Goal: Task Accomplishment & Management: Use online tool/utility

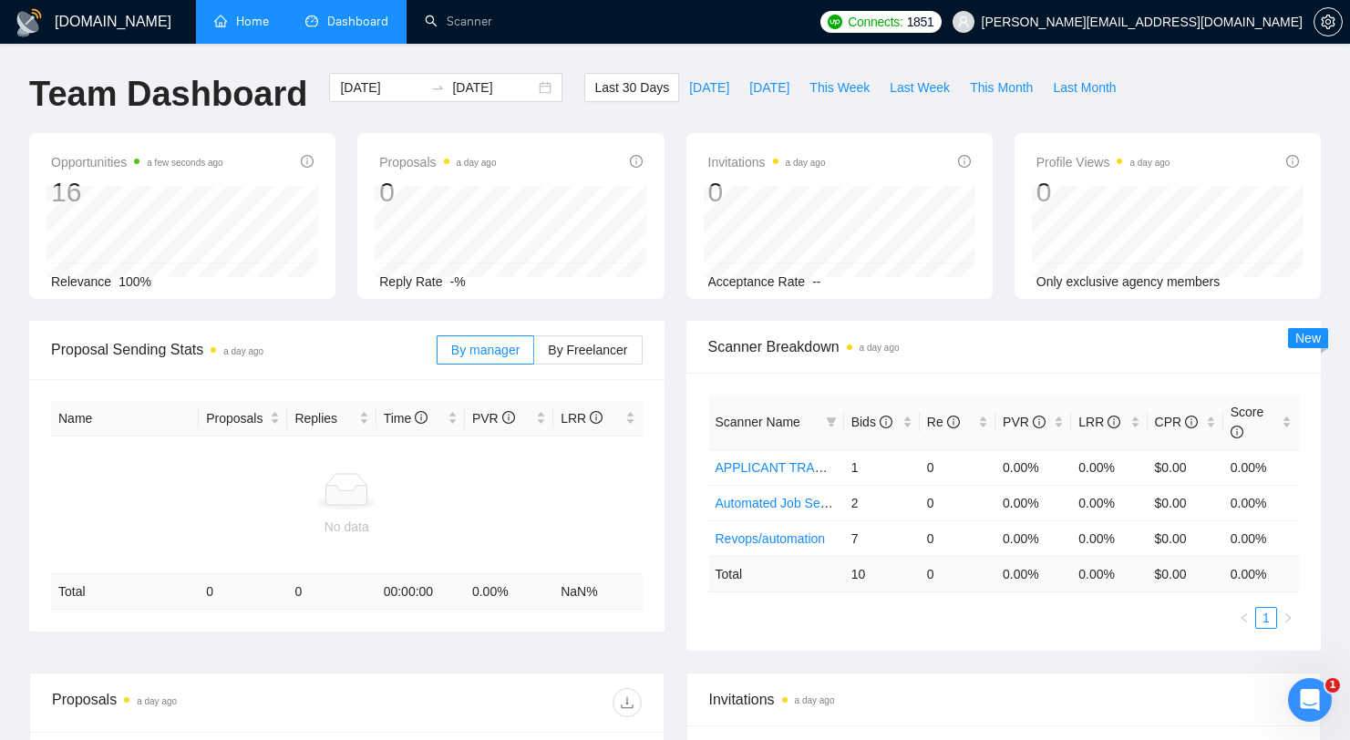
click at [262, 27] on link "Home" at bounding box center [241, 21] width 55 height 15
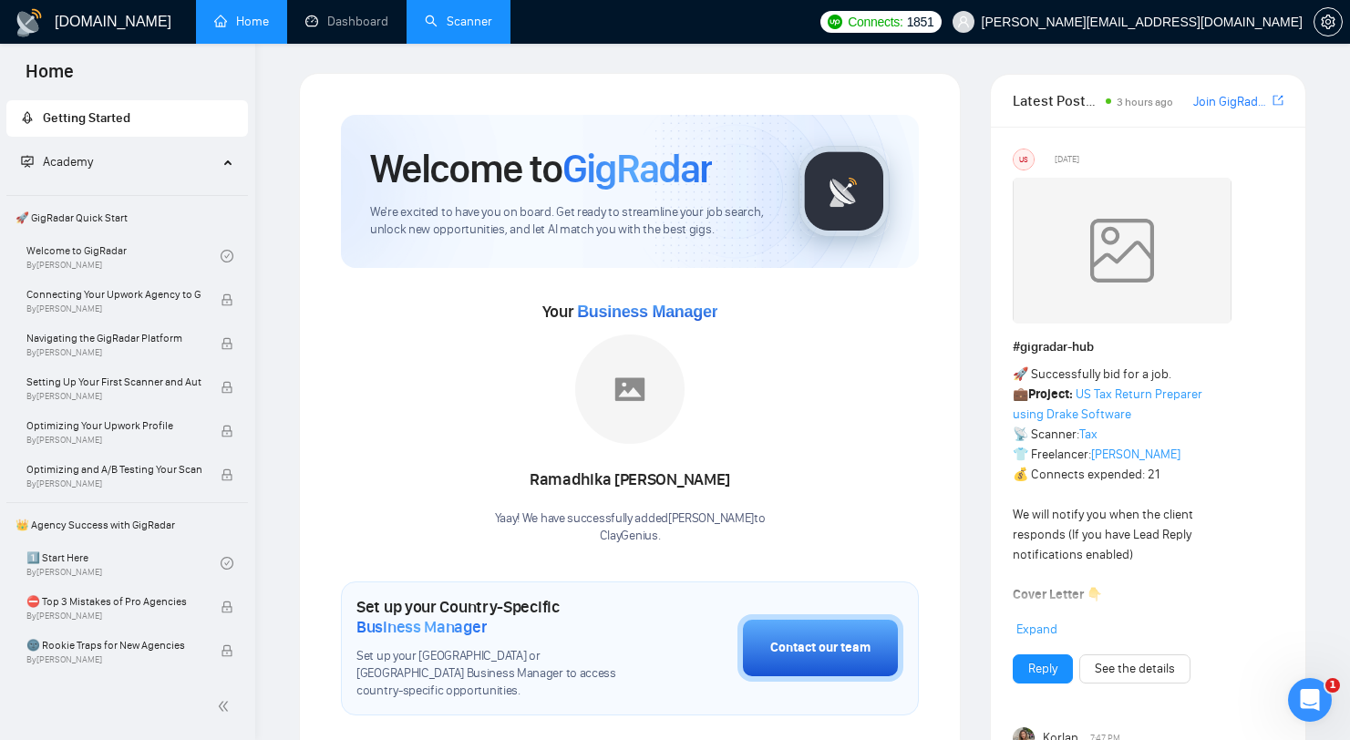
click at [478, 29] on link "Scanner" at bounding box center [458, 21] width 67 height 15
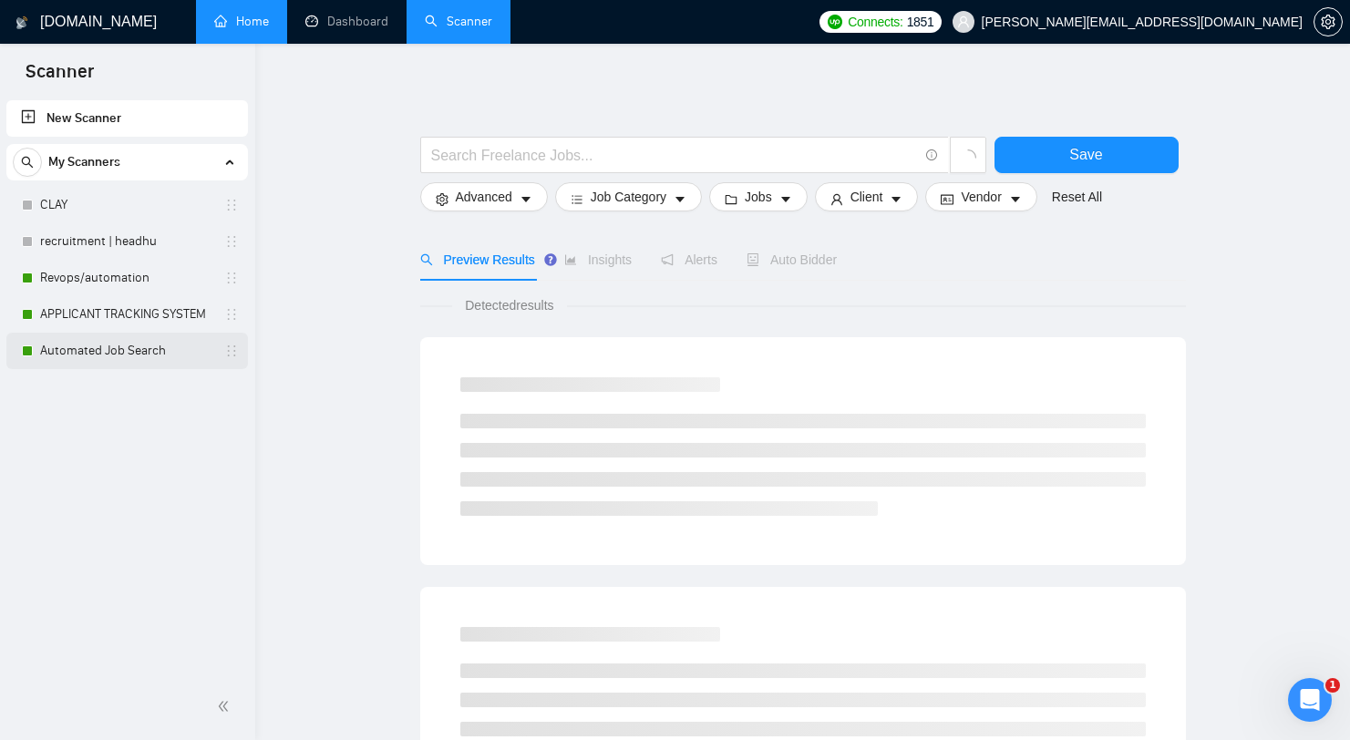
click at [113, 345] on link "Automated Job Search" at bounding box center [126, 351] width 173 height 36
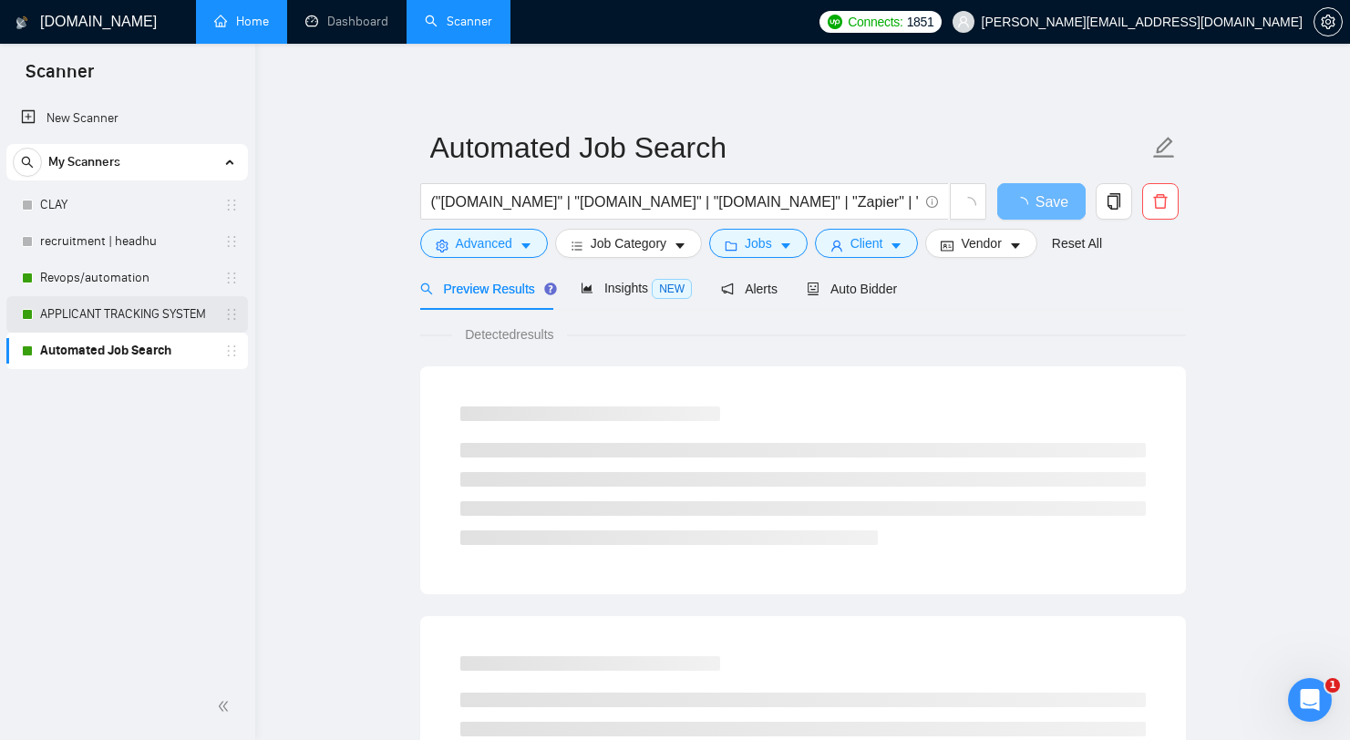
click at [135, 321] on link "APPLICANT TRACKING SYSTEM" at bounding box center [126, 314] width 173 height 36
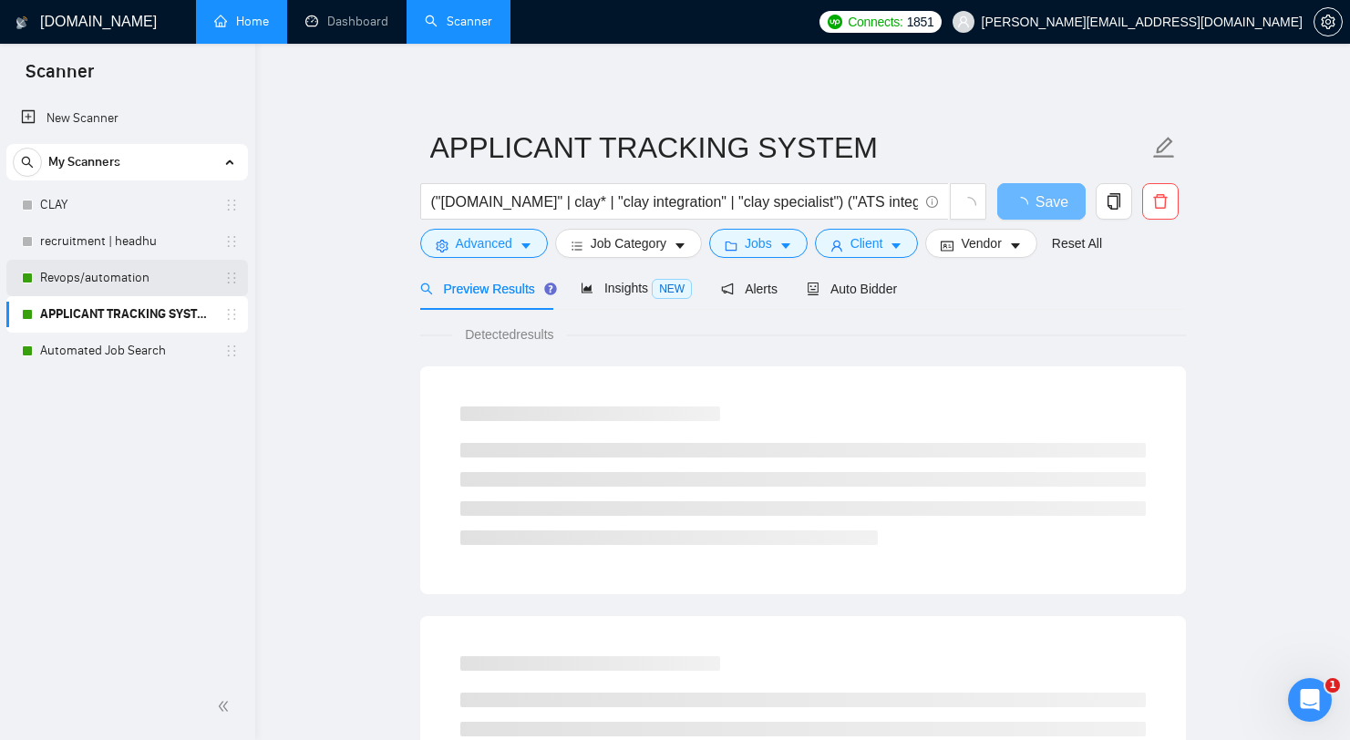
click at [178, 287] on link "Revops/automation" at bounding box center [126, 278] width 173 height 36
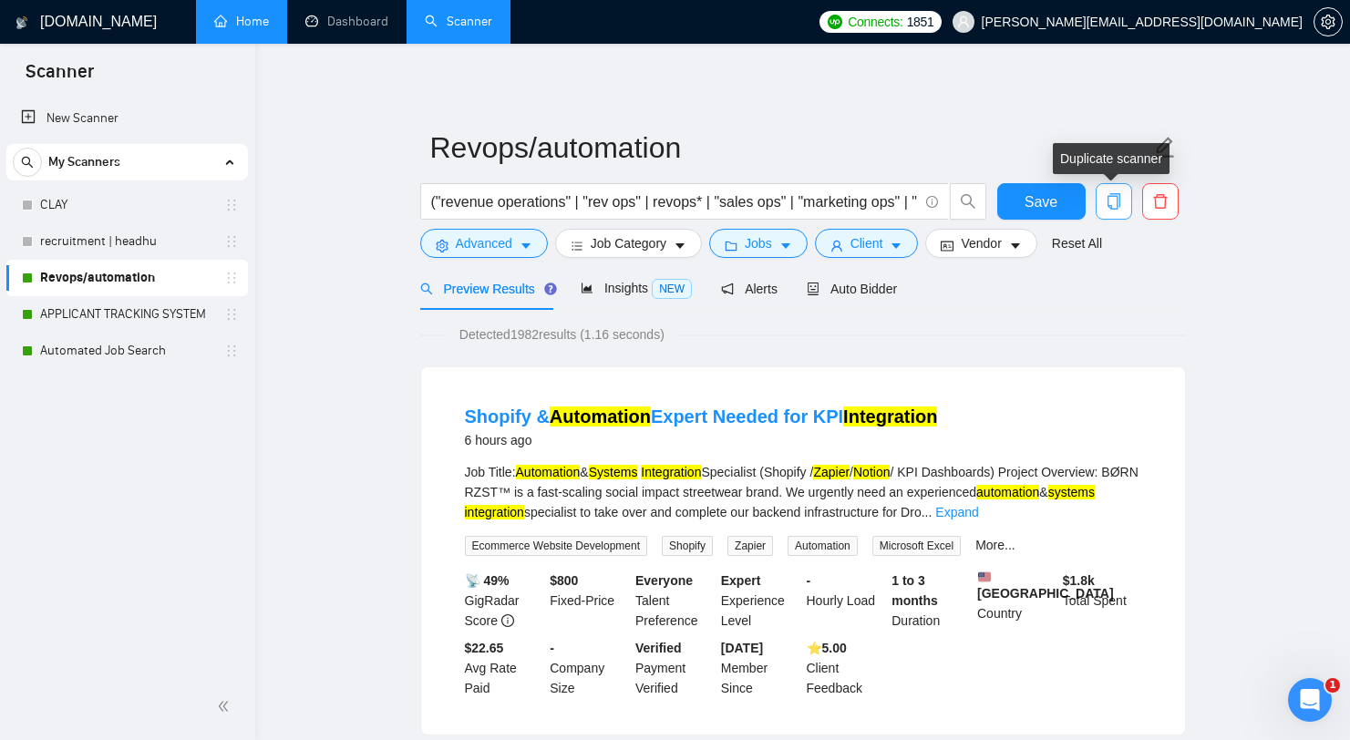
click at [1104, 205] on span "copy" at bounding box center [1113, 201] width 35 height 16
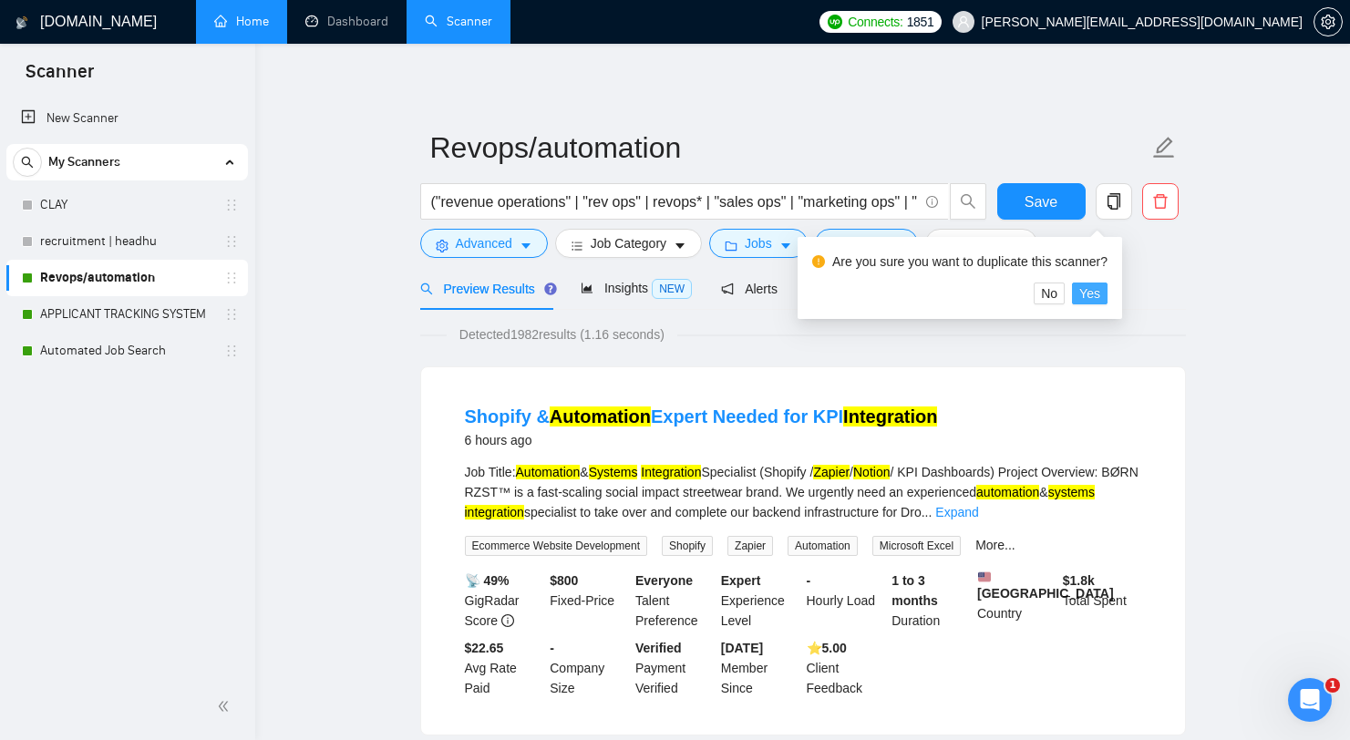
click at [1095, 291] on span "Yes" at bounding box center [1089, 293] width 21 height 20
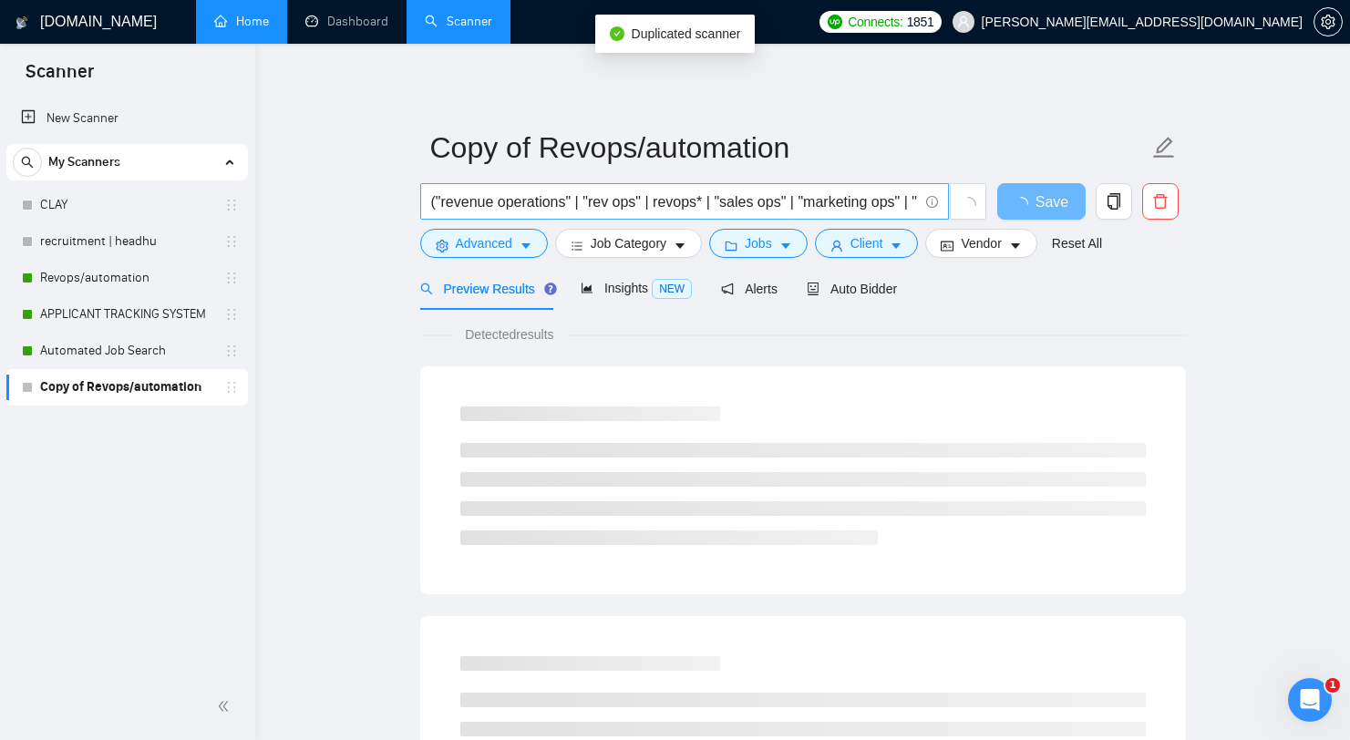
click at [747, 192] on input "("revenue operations" | "rev ops" | revops* | "sales ops" | "marketing ops" | "…" at bounding box center [674, 201] width 487 height 23
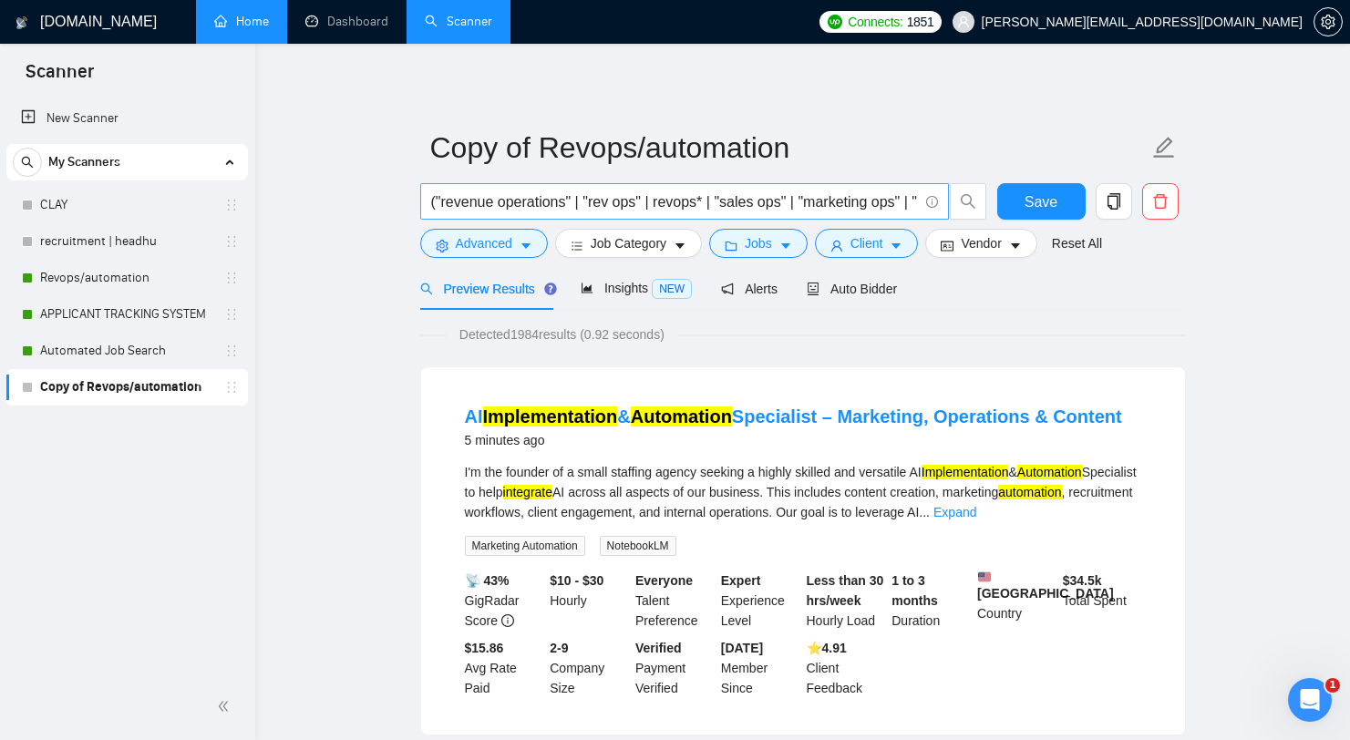
click at [658, 205] on input "("revenue operations" | "rev ops" | revops* | "sales ops" | "marketing ops" | "…" at bounding box center [674, 201] width 487 height 23
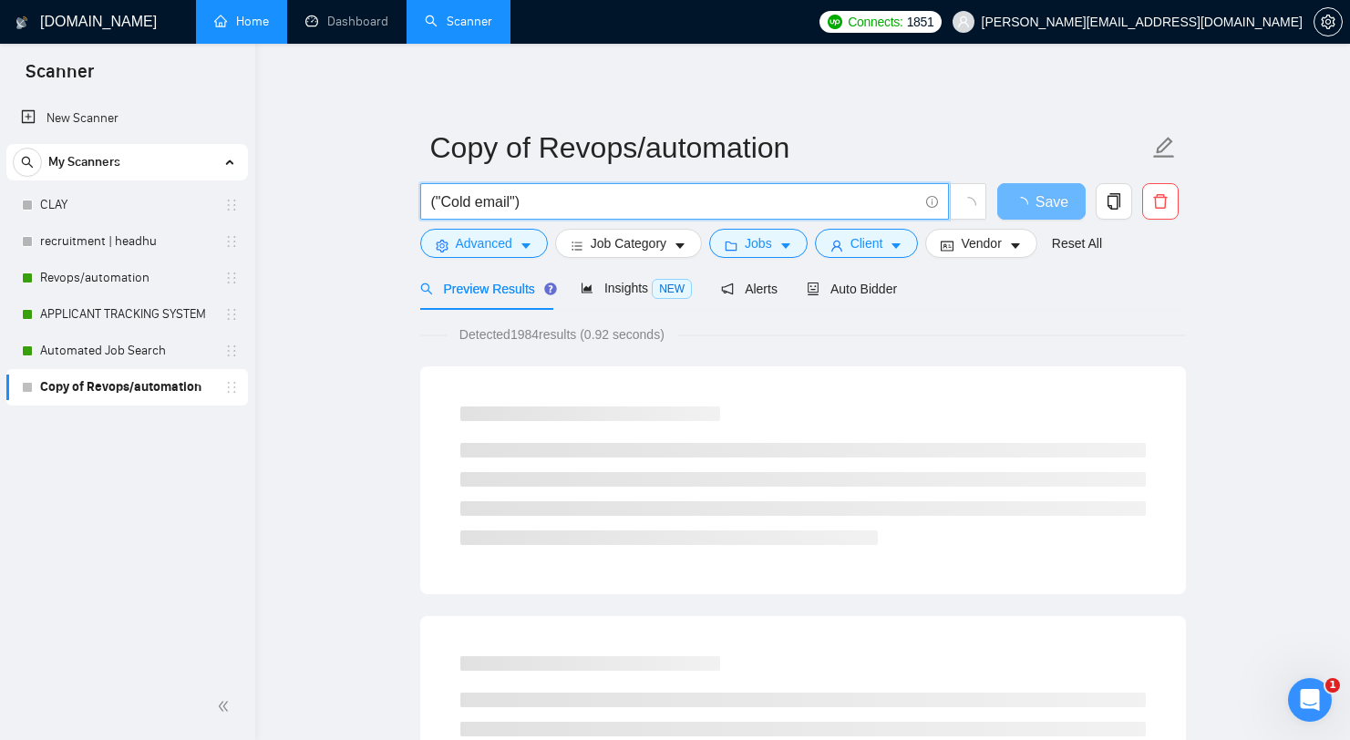
click at [969, 200] on icon "loading" at bounding box center [968, 205] width 16 height 16
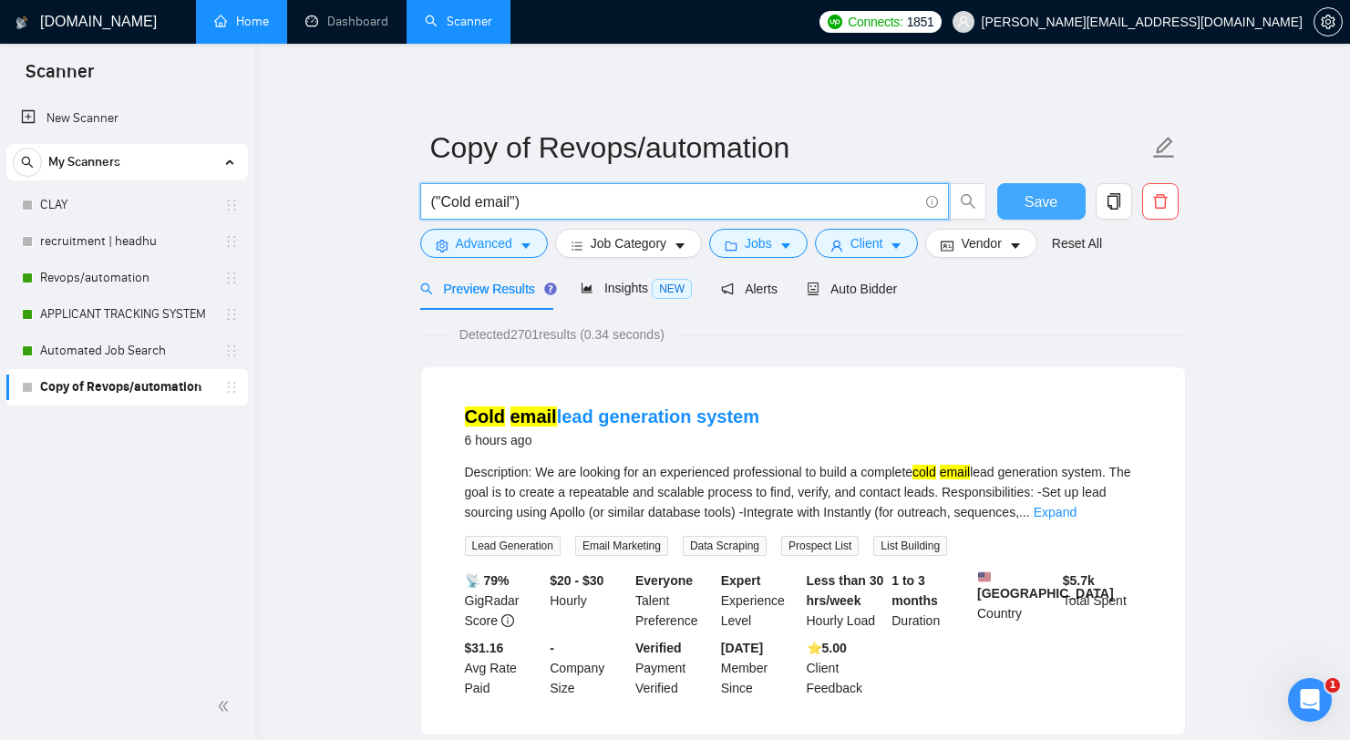
click at [1021, 197] on button "Save" at bounding box center [1041, 201] width 88 height 36
click at [516, 197] on input "("Cold email")" at bounding box center [674, 201] width 487 height 23
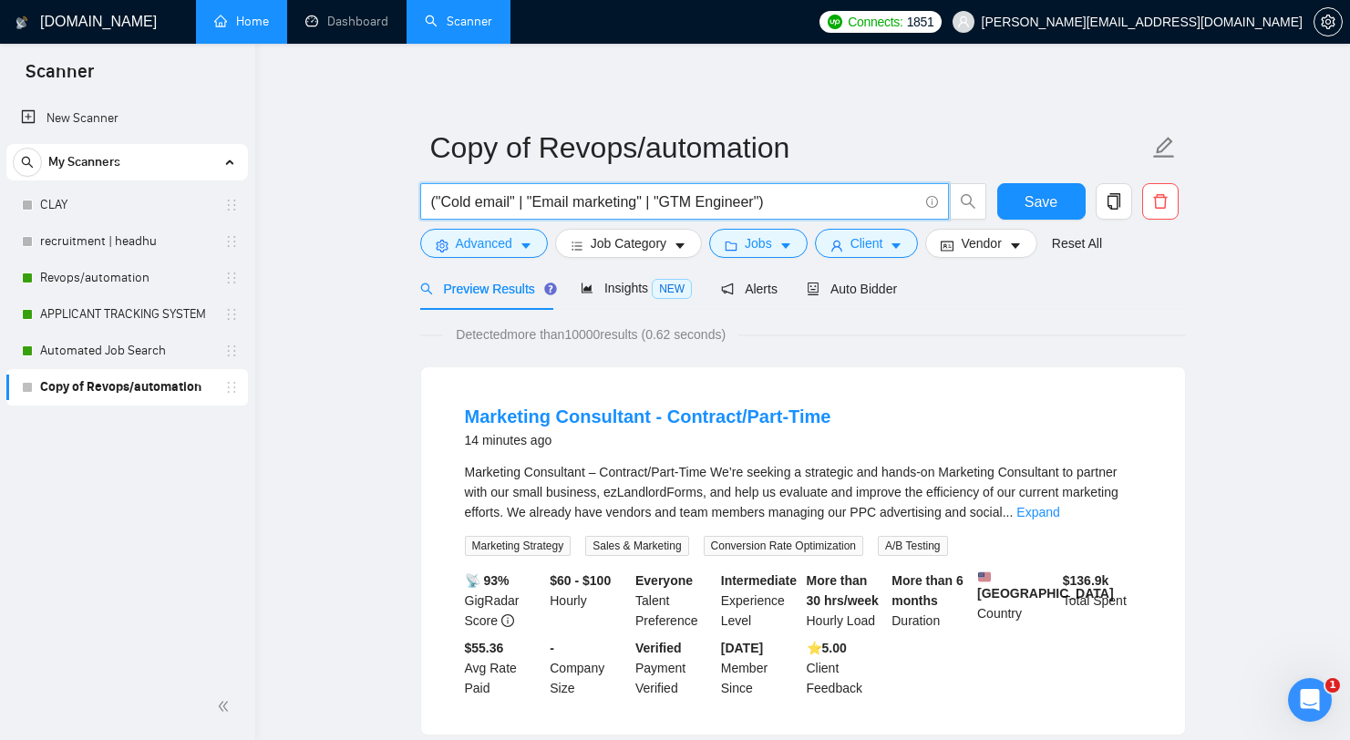
click at [632, 201] on input "("Cold email" | "Email marketing" | "GTM Engineer")" at bounding box center [674, 201] width 487 height 23
drag, startPoint x: 653, startPoint y: 200, endPoint x: 531, endPoint y: 205, distance: 122.2
click at [531, 205] on input "("Cold email" | "Email marketing" | "GTM Engineer")" at bounding box center [674, 201] width 487 height 23
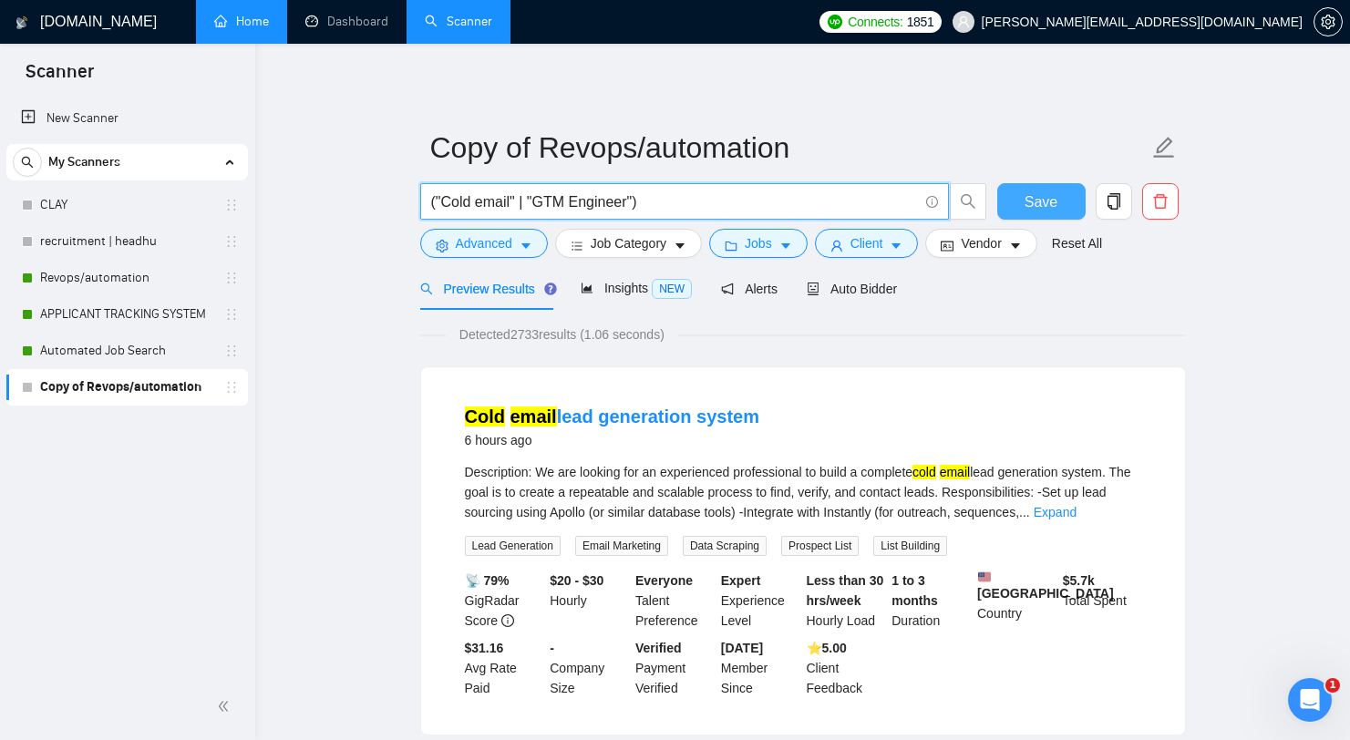
click at [1027, 211] on span "Save" at bounding box center [1040, 201] width 33 height 23
click at [634, 202] on input "("Cold email" | "GTM Engineer")" at bounding box center [674, 201] width 487 height 23
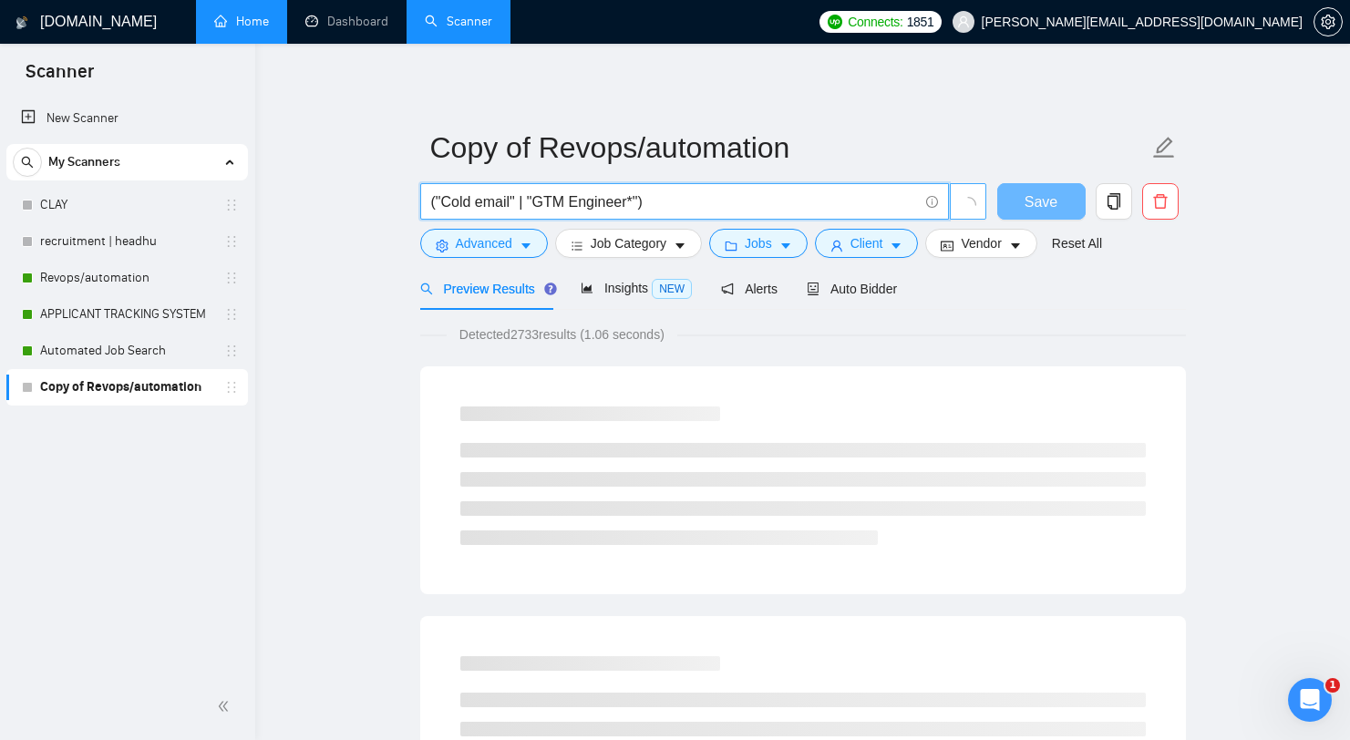
click at [958, 193] on button "button" at bounding box center [968, 201] width 36 height 36
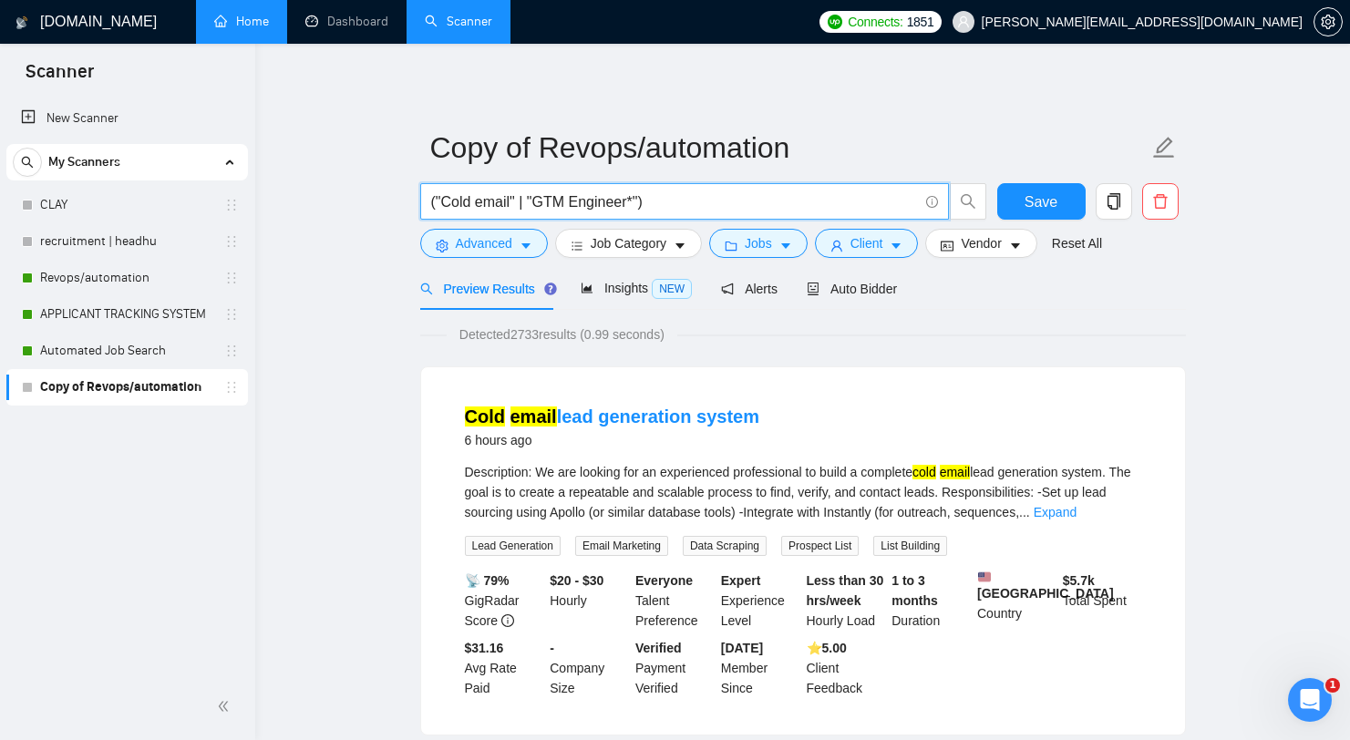
type input "("Cold email" | "GTM Engineer*")"
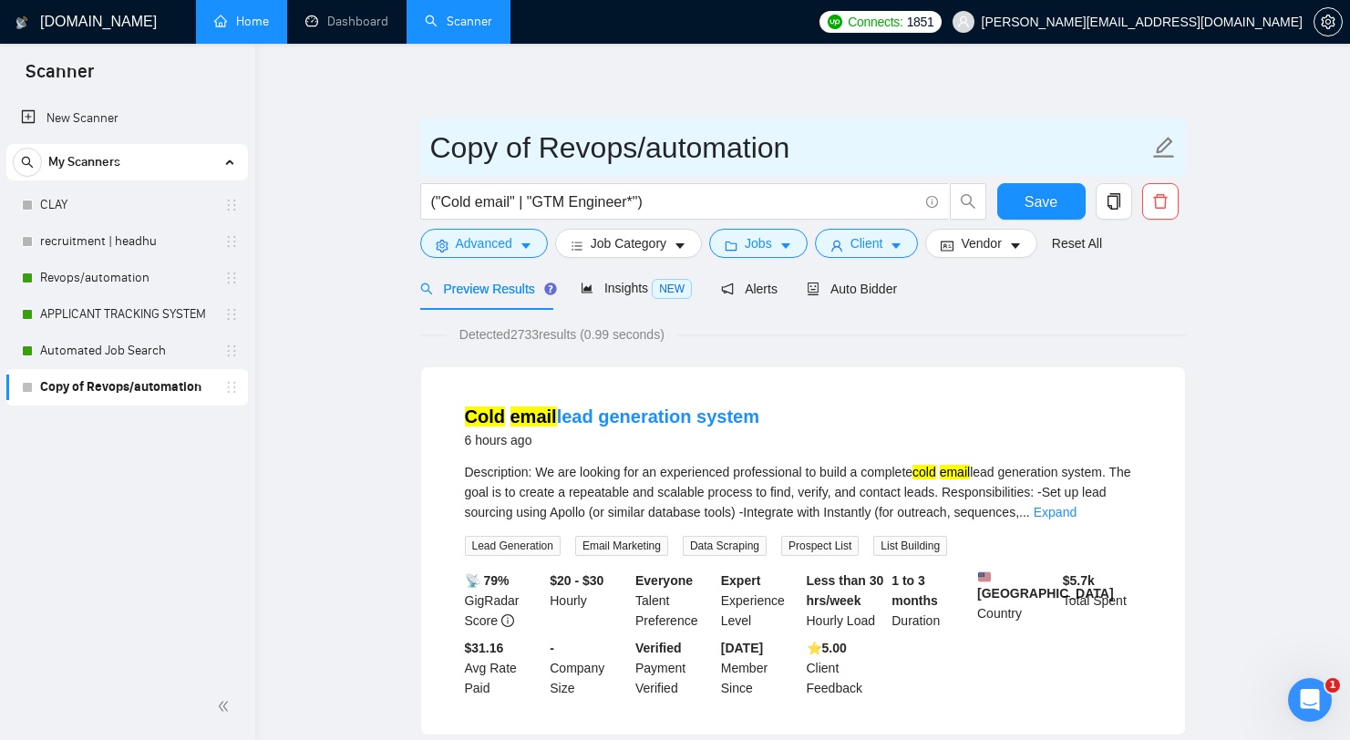
click at [600, 142] on input "Copy of Revops/automation" at bounding box center [789, 148] width 718 height 46
type input "c"
type input "Cold email"
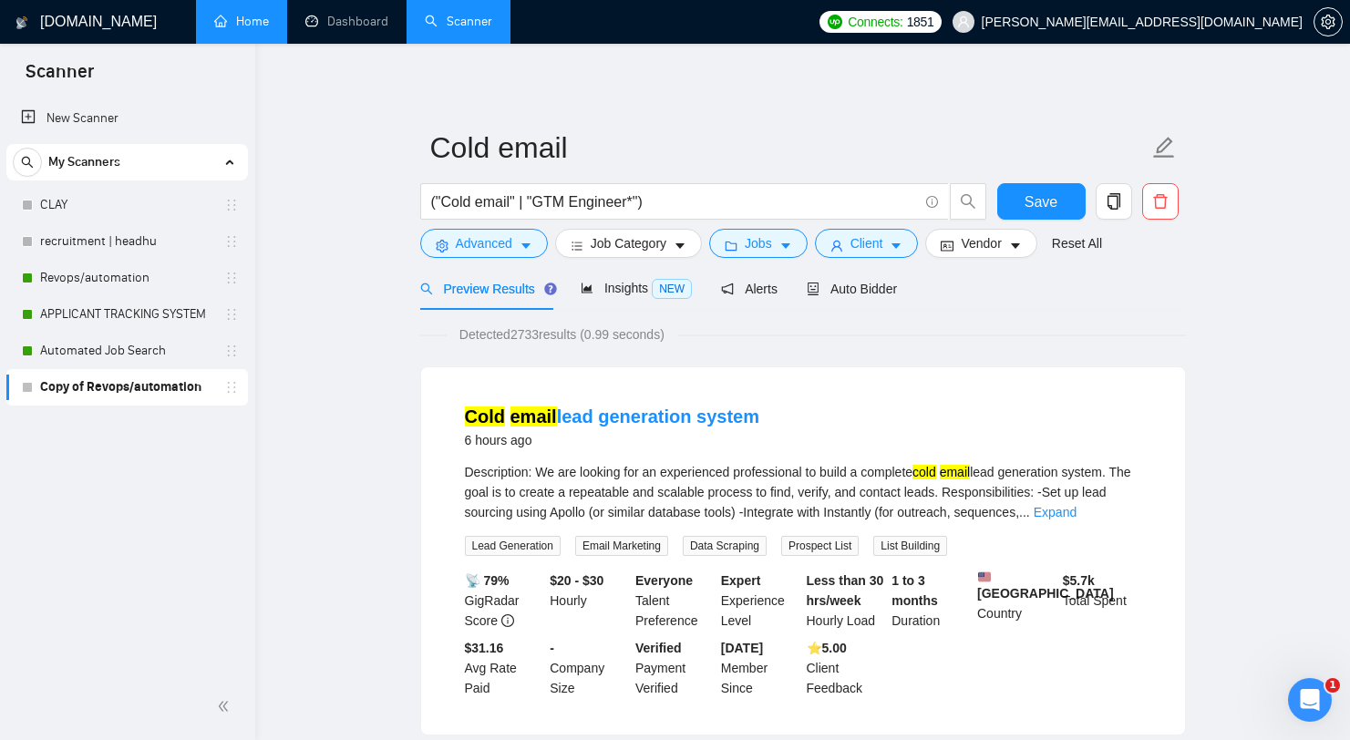
click at [1003, 192] on button "Save" at bounding box center [1041, 201] width 88 height 36
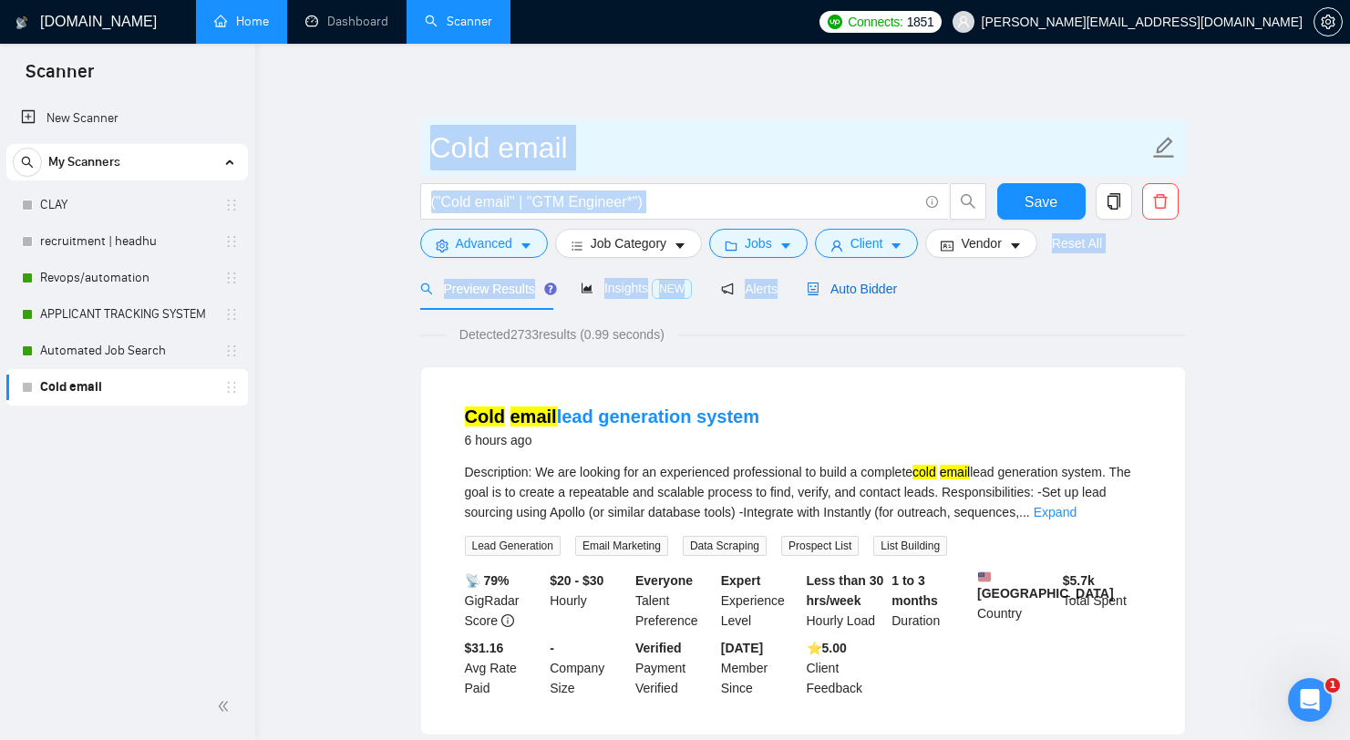
drag, startPoint x: 817, startPoint y: 283, endPoint x: 843, endPoint y: 165, distance: 121.4
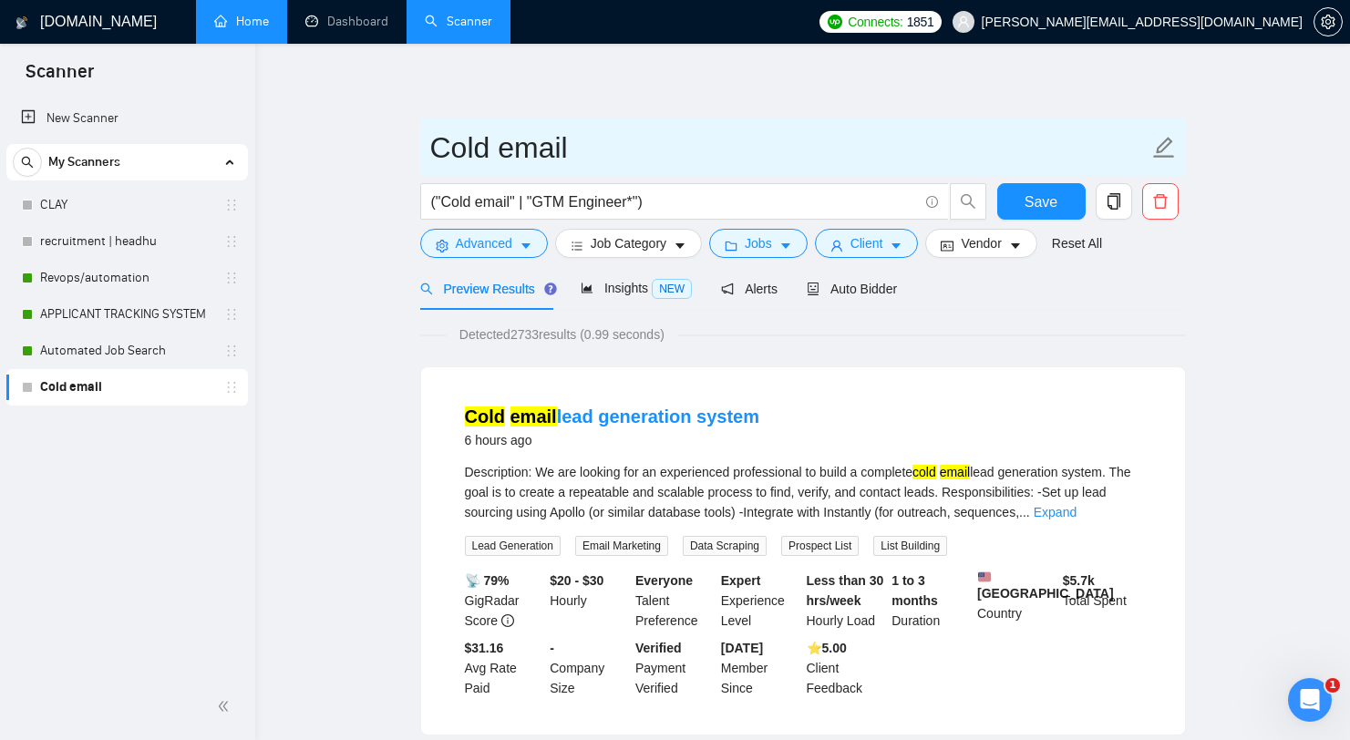
click at [843, 165] on input "Cold email" at bounding box center [789, 148] width 718 height 46
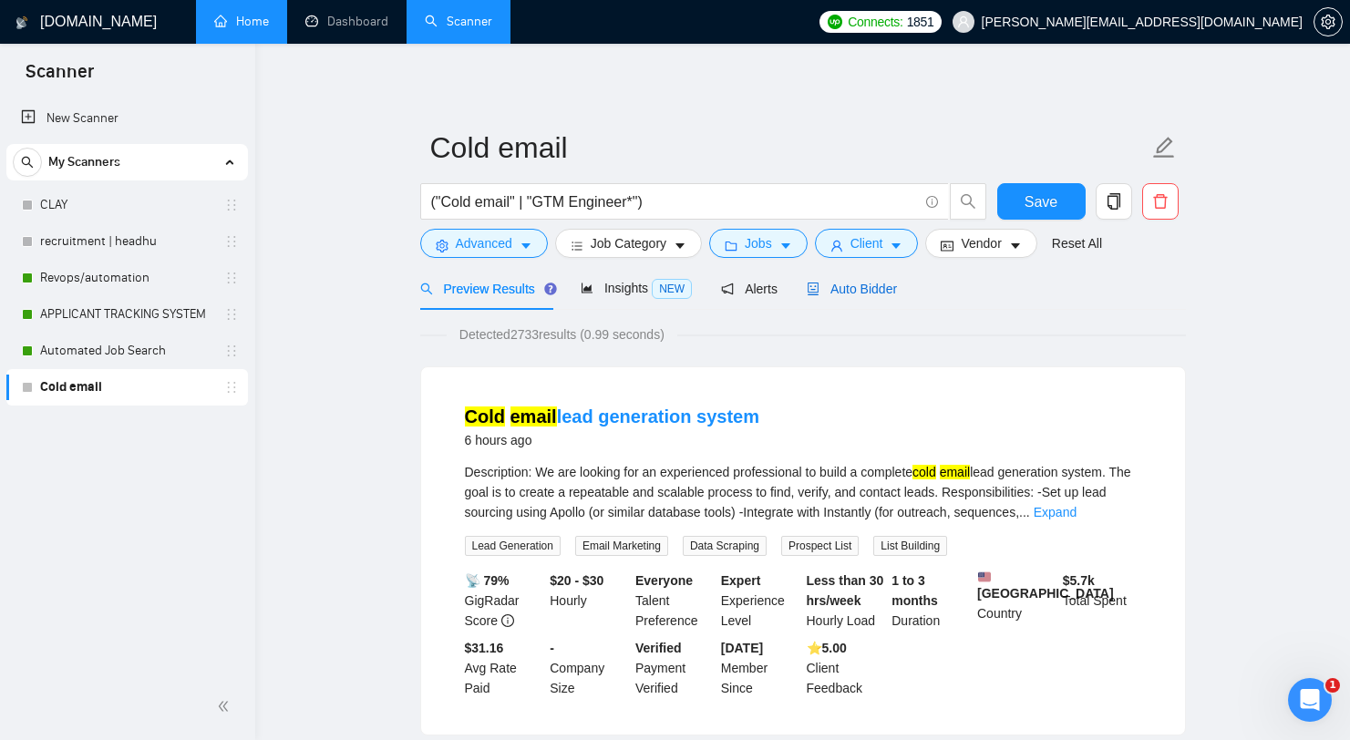
click at [845, 282] on span "Auto Bidder" at bounding box center [852, 289] width 90 height 15
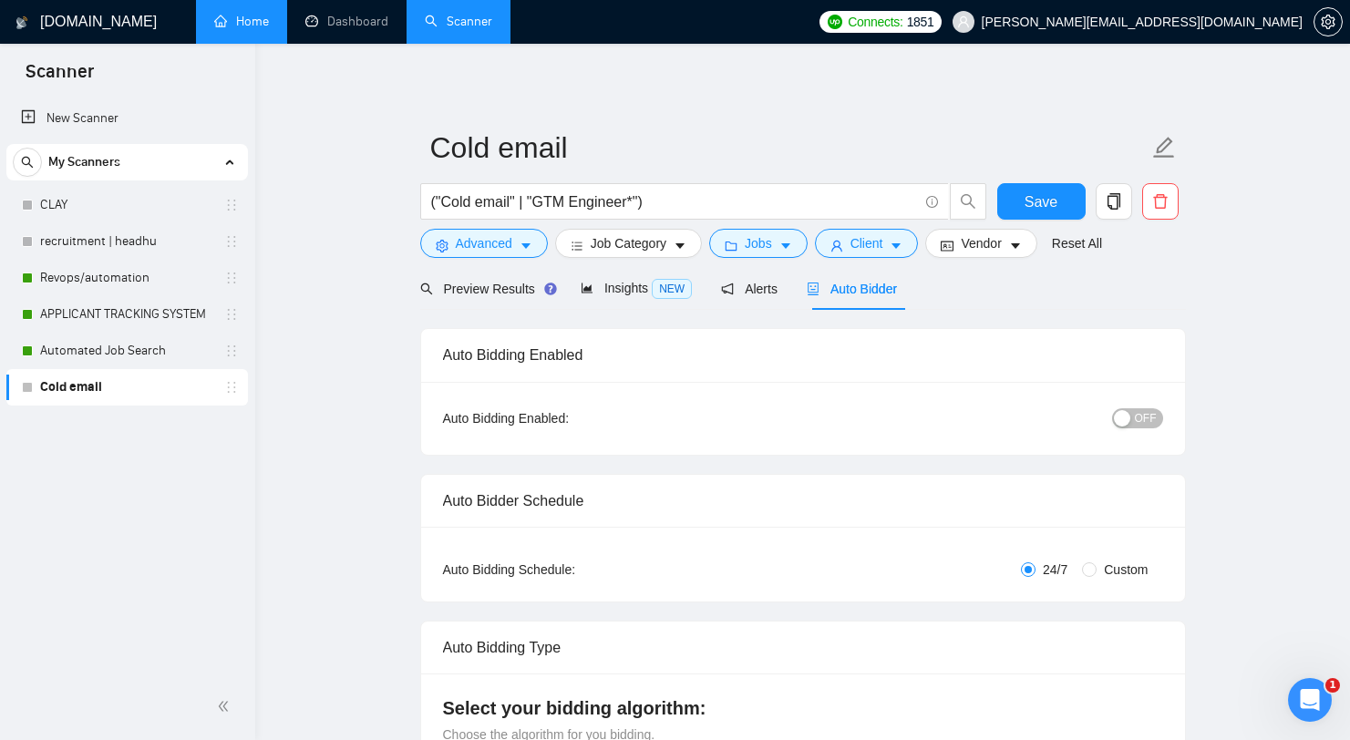
radio input "false"
radio input "true"
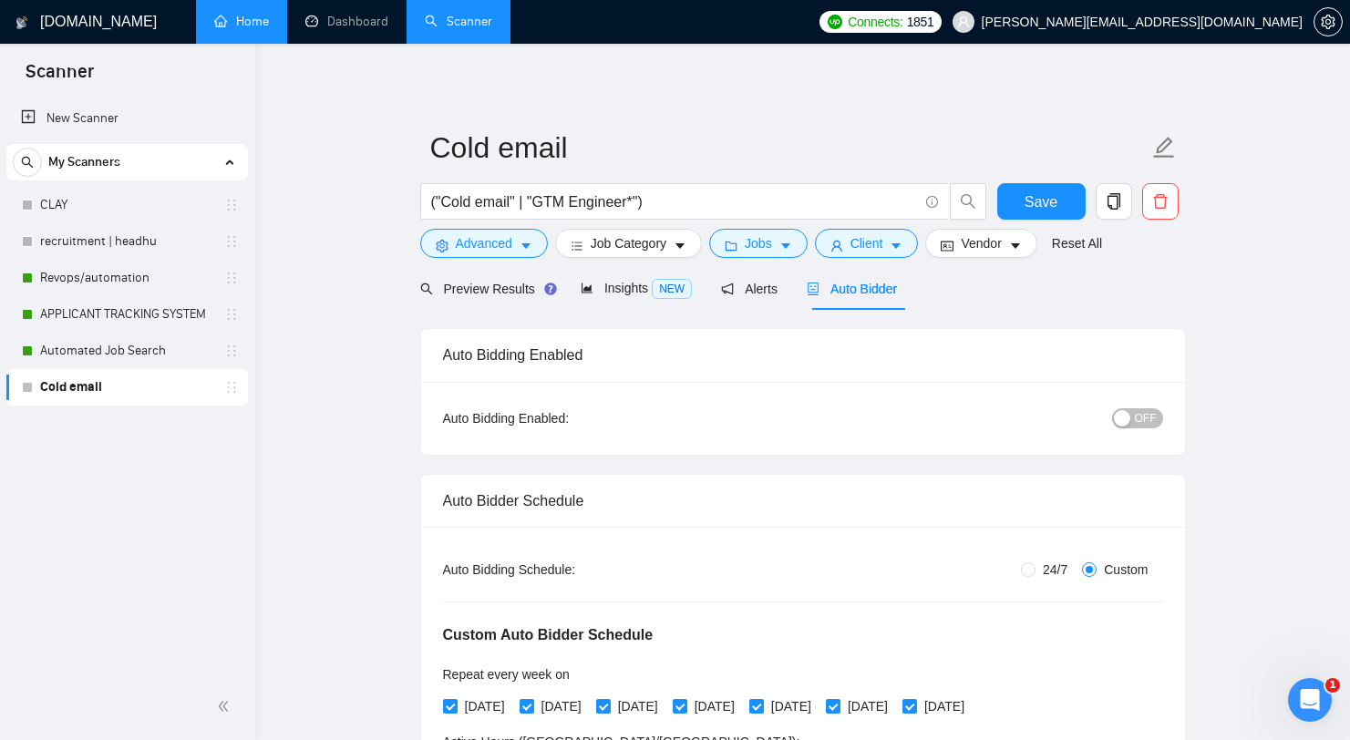
click at [1135, 415] on span "OFF" at bounding box center [1146, 418] width 22 height 20
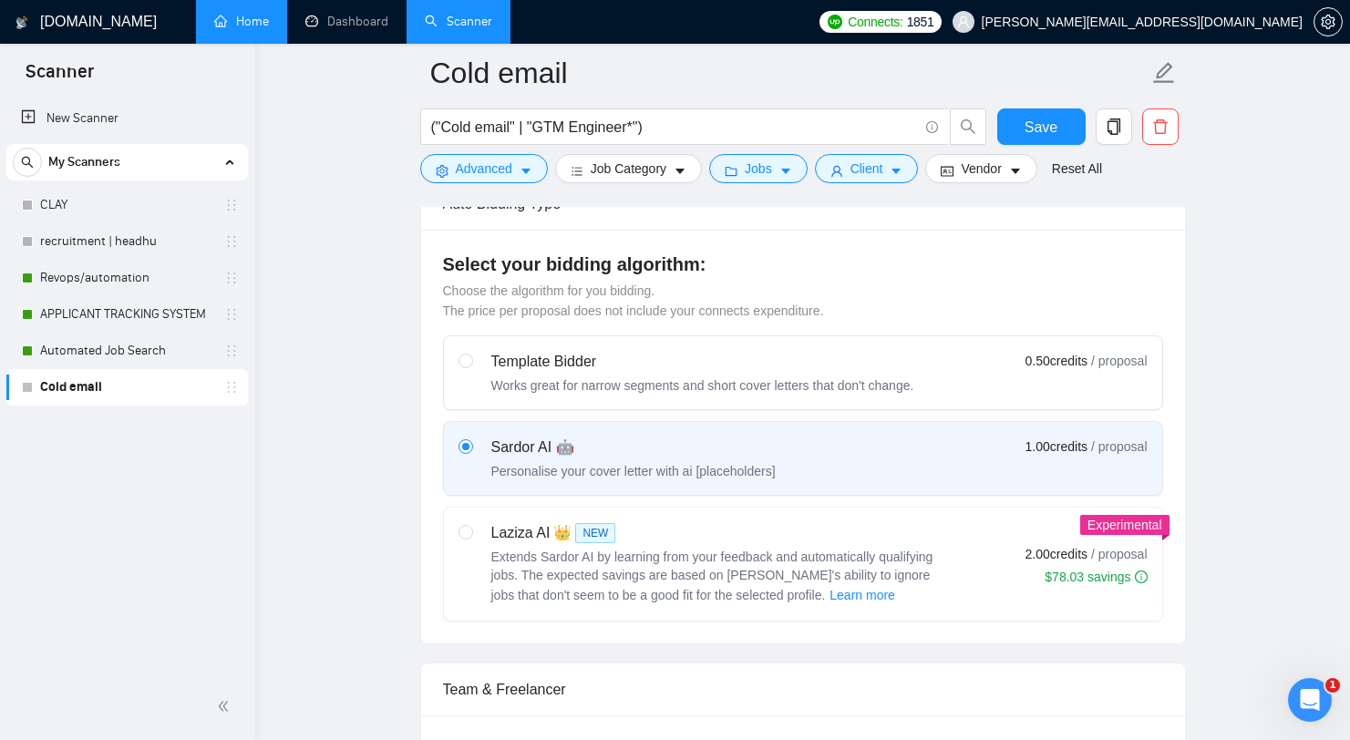
scroll to position [516, 0]
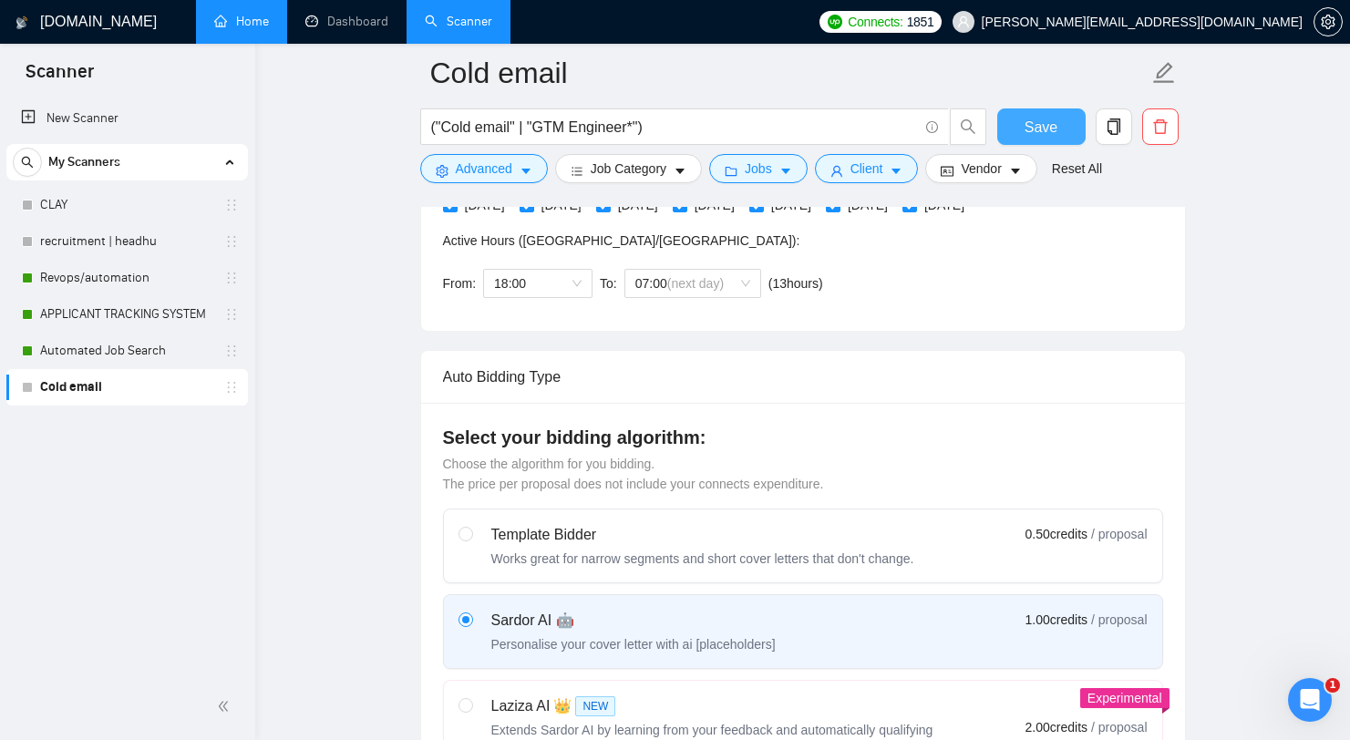
click at [1033, 121] on span "Save" at bounding box center [1040, 127] width 33 height 23
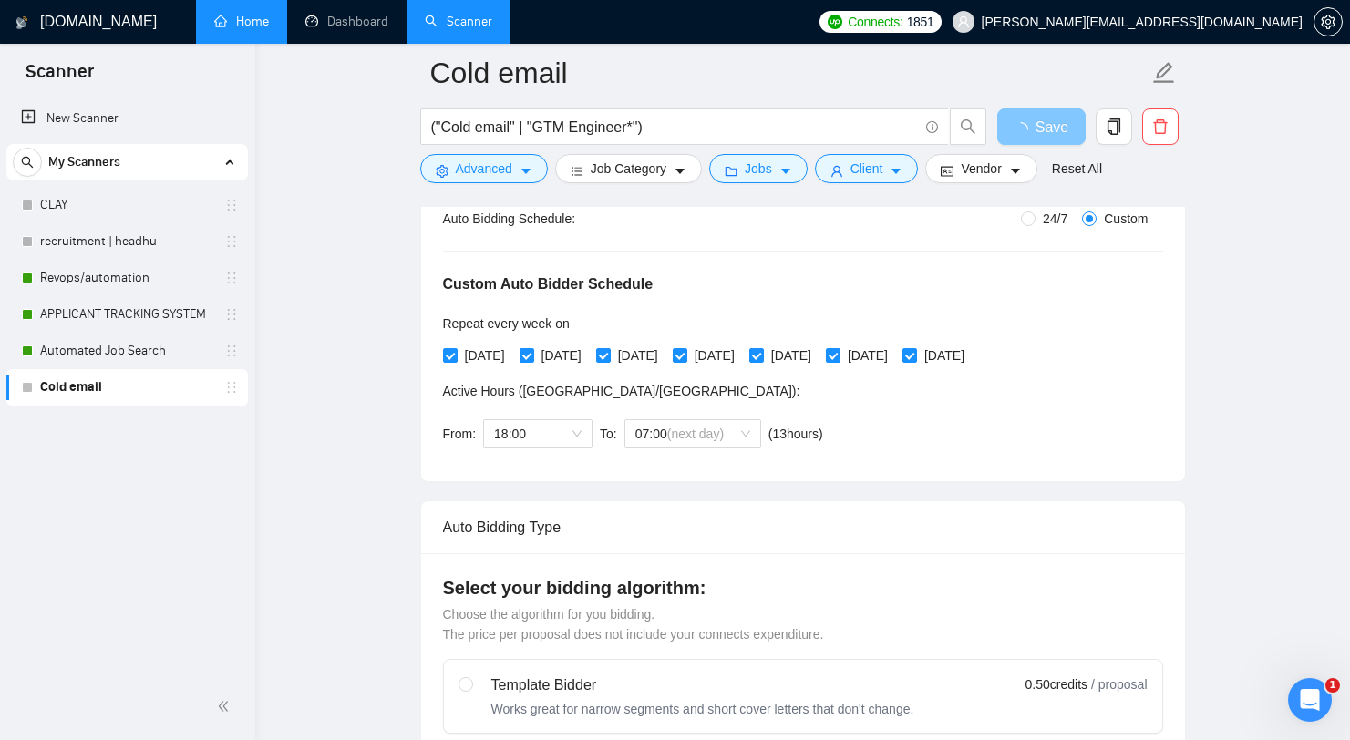
scroll to position [0, 0]
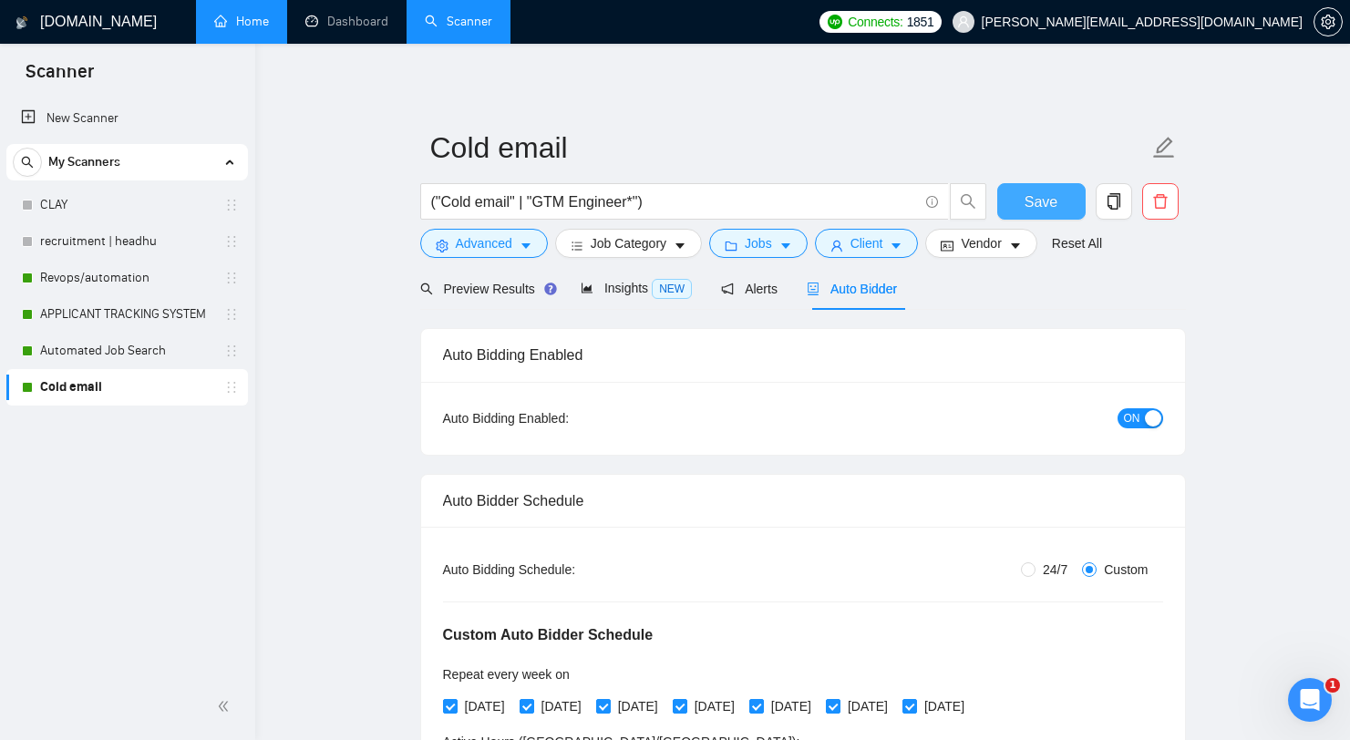
click at [1041, 208] on span "Save" at bounding box center [1040, 201] width 33 height 23
click at [1022, 210] on button "Save" at bounding box center [1041, 201] width 88 height 36
click at [1019, 202] on button "Save" at bounding box center [1041, 201] width 88 height 36
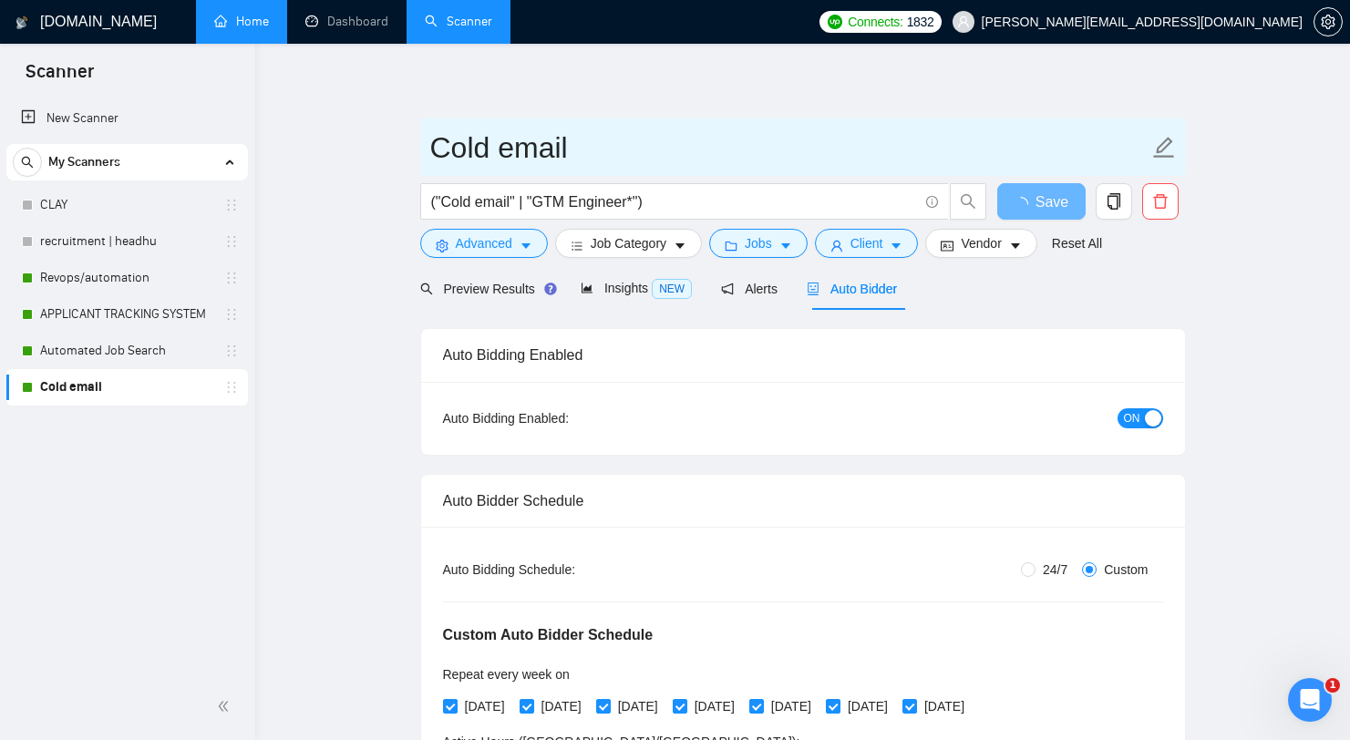
click at [1023, 137] on input "Cold email" at bounding box center [789, 148] width 718 height 46
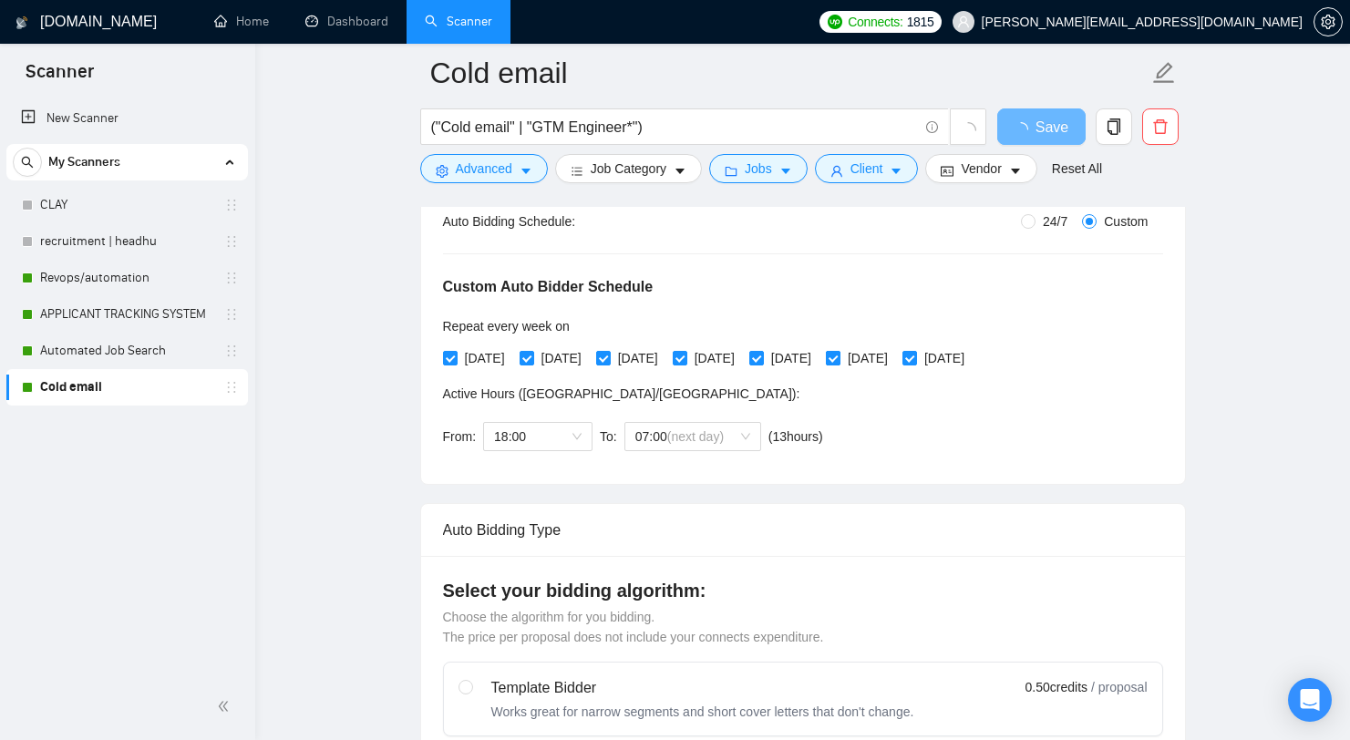
scroll to position [226, 0]
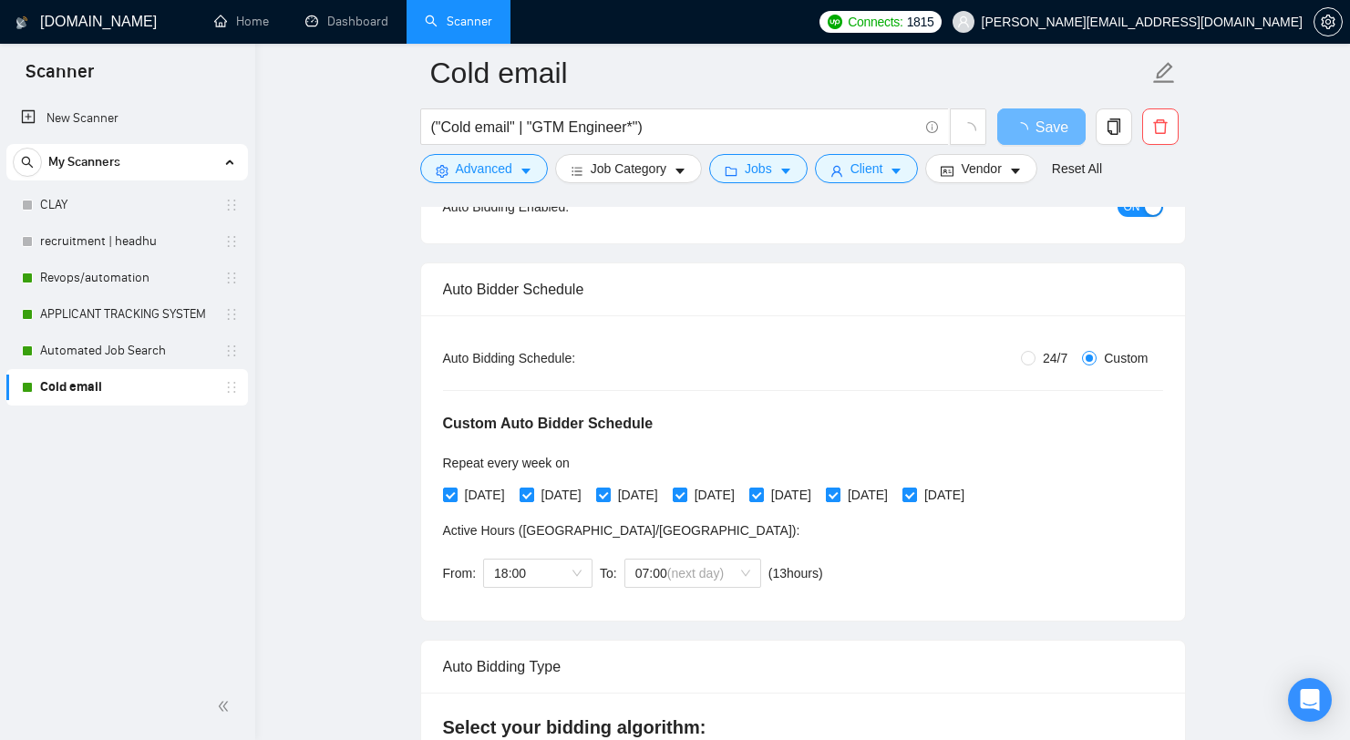
click at [895, 498] on span "[DATE]" at bounding box center [867, 495] width 55 height 20
click at [838, 498] on input "[DATE]" at bounding box center [832, 494] width 13 height 13
checkbox input "false"
click at [966, 489] on div "[DATE] [DATE] [DATE] [DATE] [DATE] [DATE] [DATE]" at bounding box center [707, 495] width 529 height 20
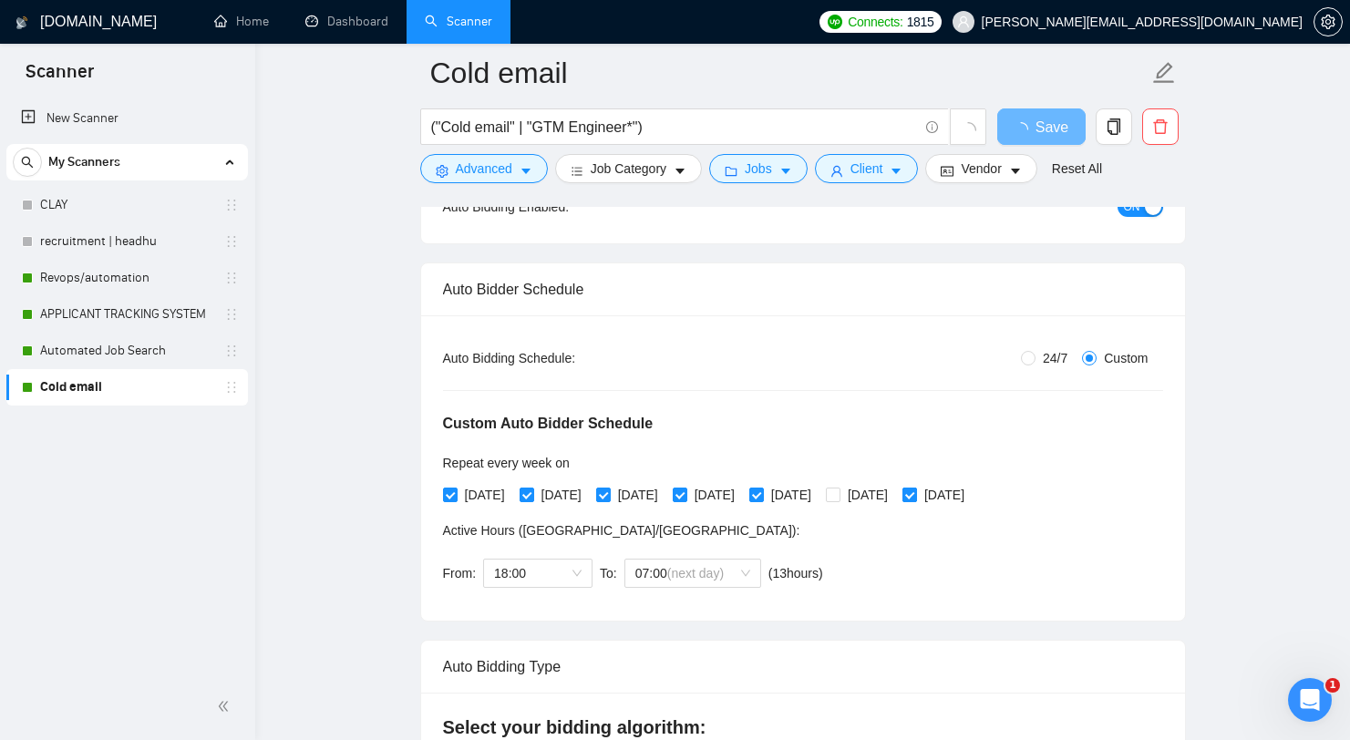
click at [915, 490] on input "[DATE]" at bounding box center [908, 494] width 13 height 13
checkbox input "false"
